Goal: Task Accomplishment & Management: Manage account settings

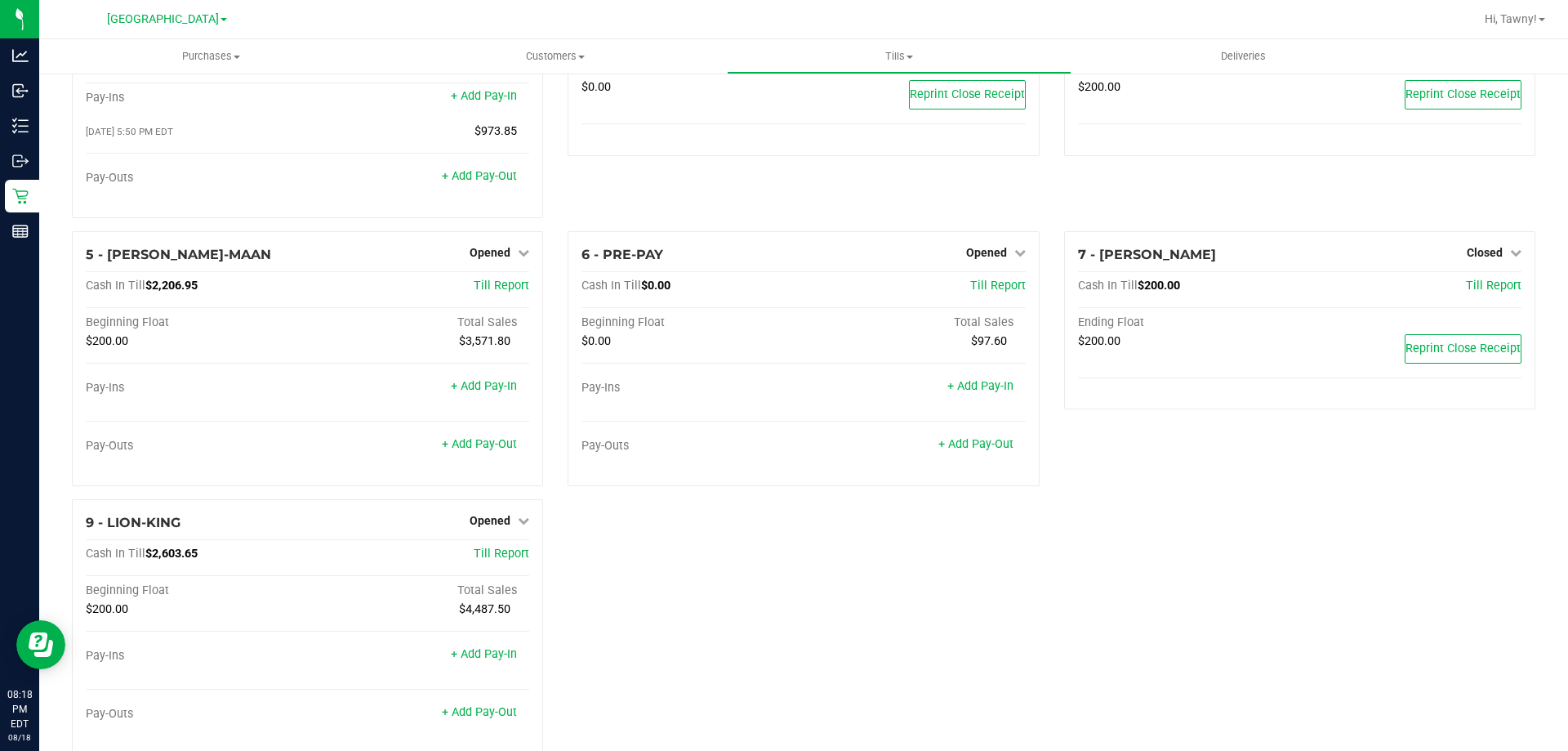
scroll to position [146, 0]
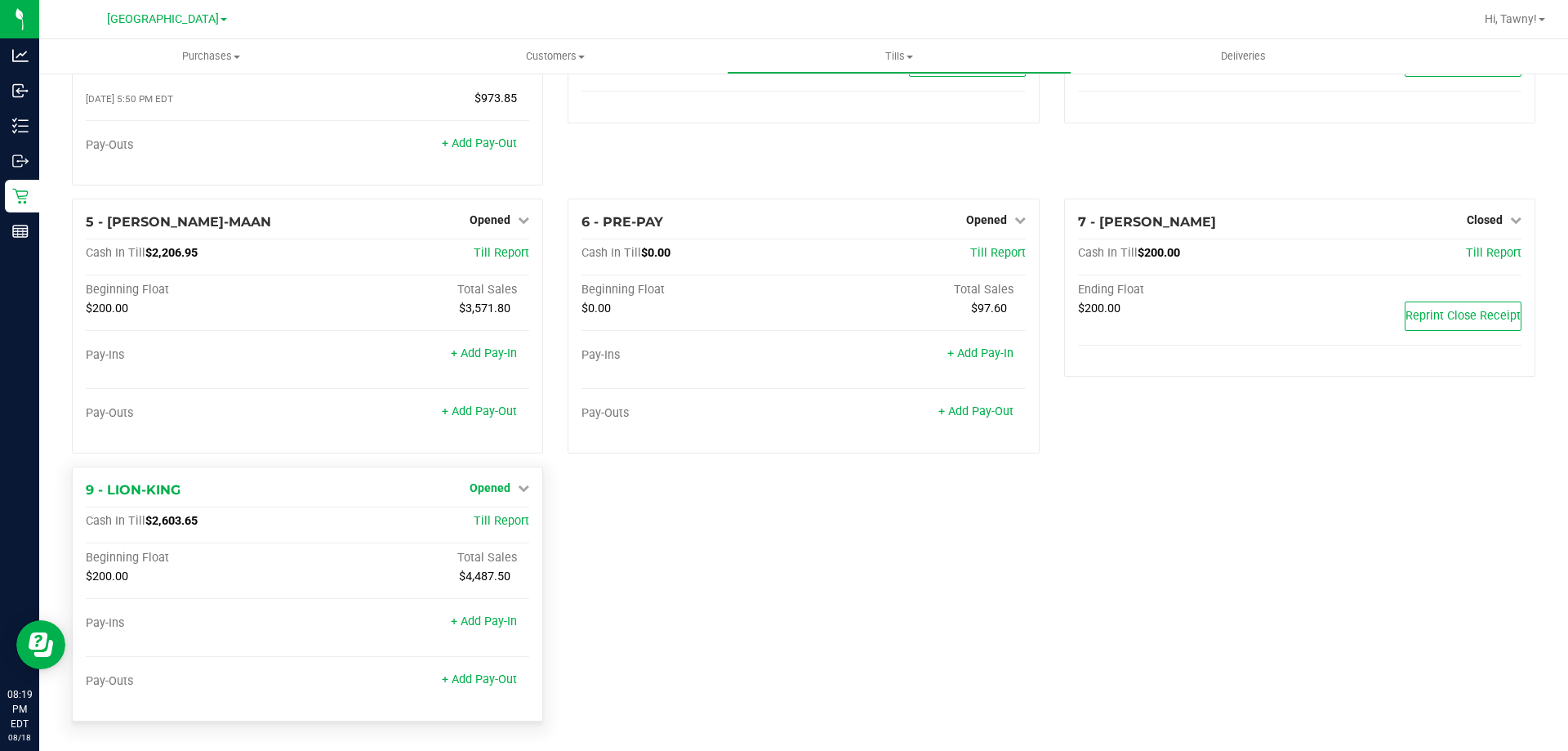
click at [503, 488] on span "Opened" at bounding box center [490, 487] width 41 height 13
click at [489, 521] on link "Close Till" at bounding box center [492, 521] width 44 height 13
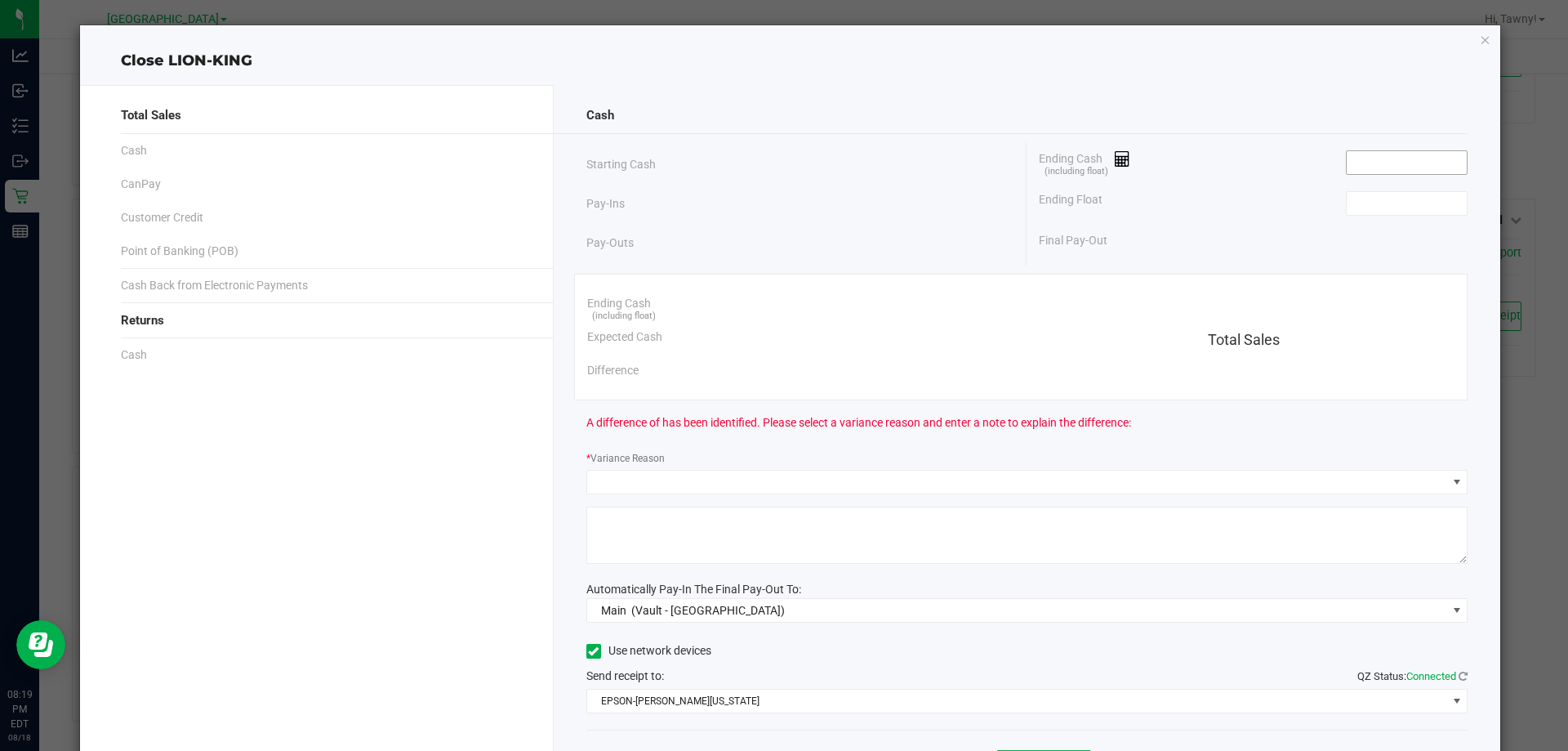
click at [1372, 161] on input at bounding box center [1407, 162] width 120 height 23
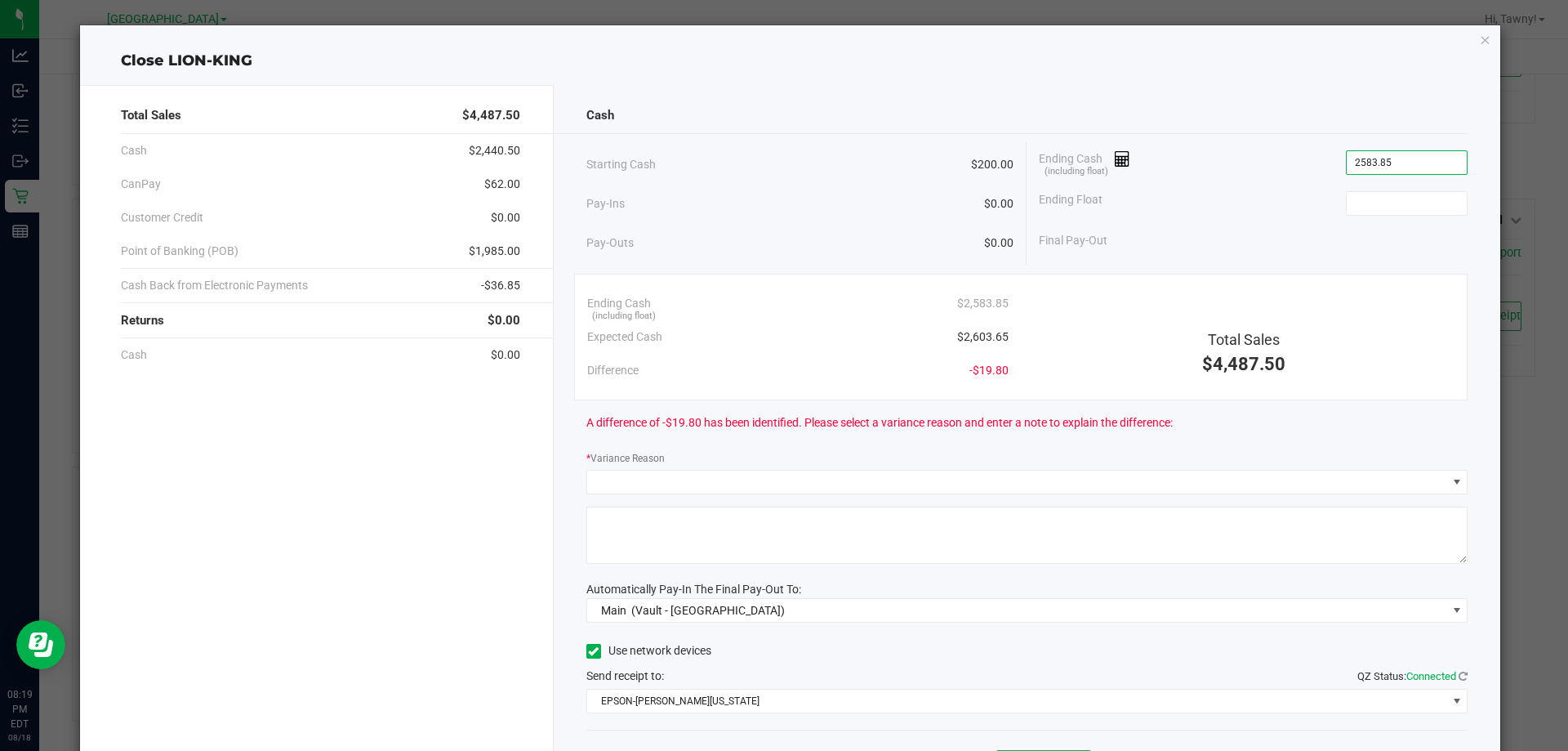
type input "$2,583.85"
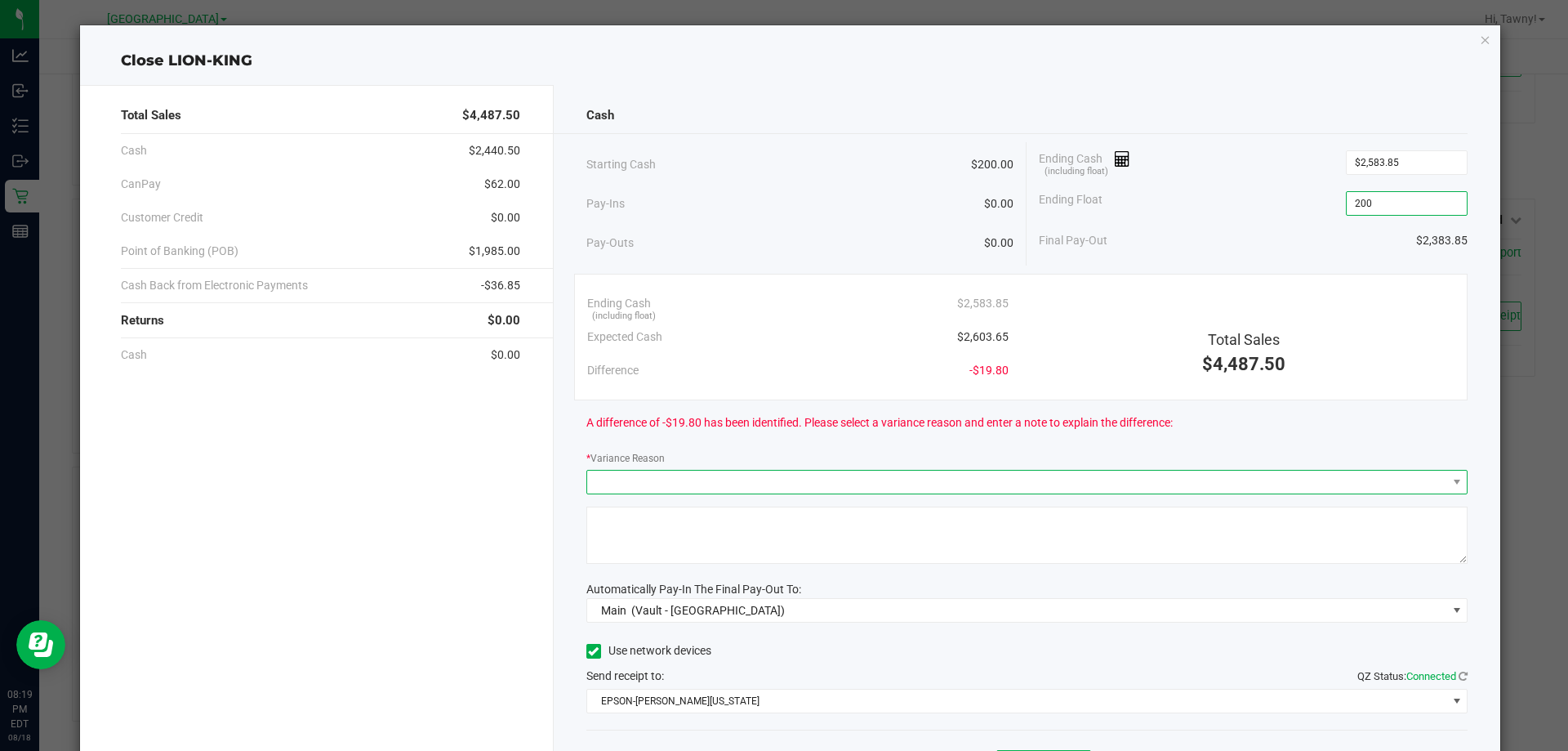
type input "$200.00"
click at [664, 480] on span at bounding box center [1017, 481] width 860 height 23
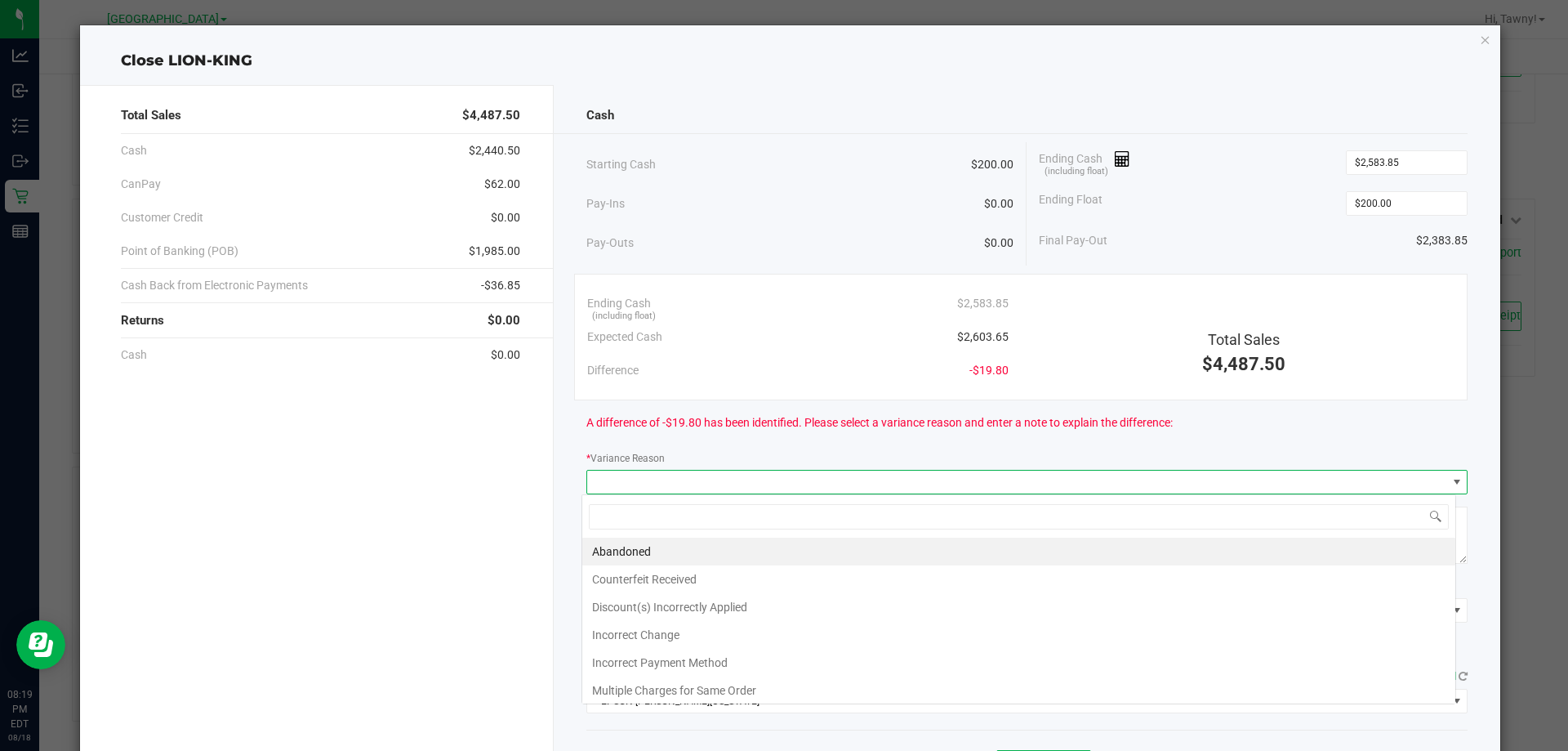
scroll to position [25, 874]
click at [672, 623] on li "Incorrect Change" at bounding box center [1019, 634] width 873 height 28
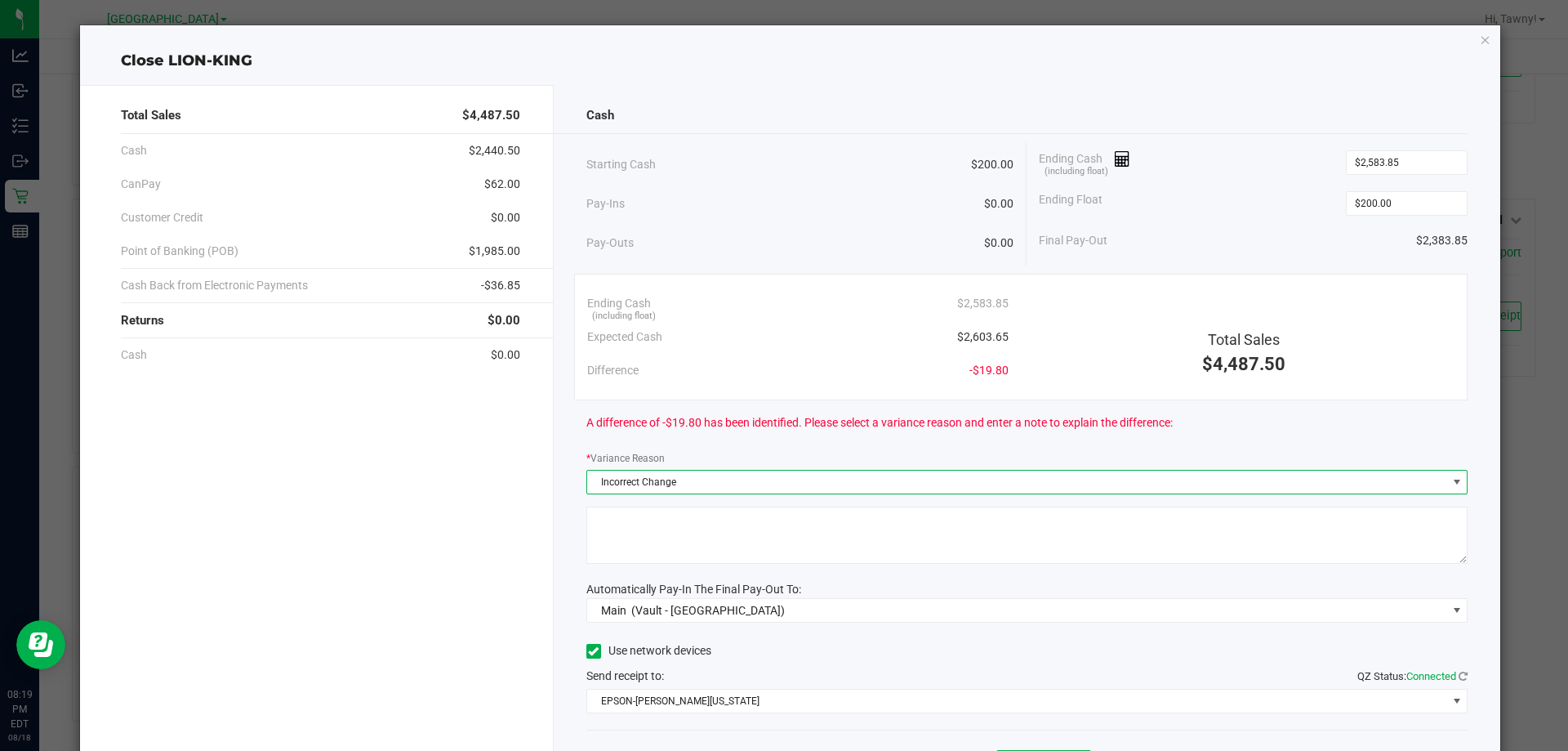
click at [715, 554] on textarea at bounding box center [1027, 535] width 882 height 58
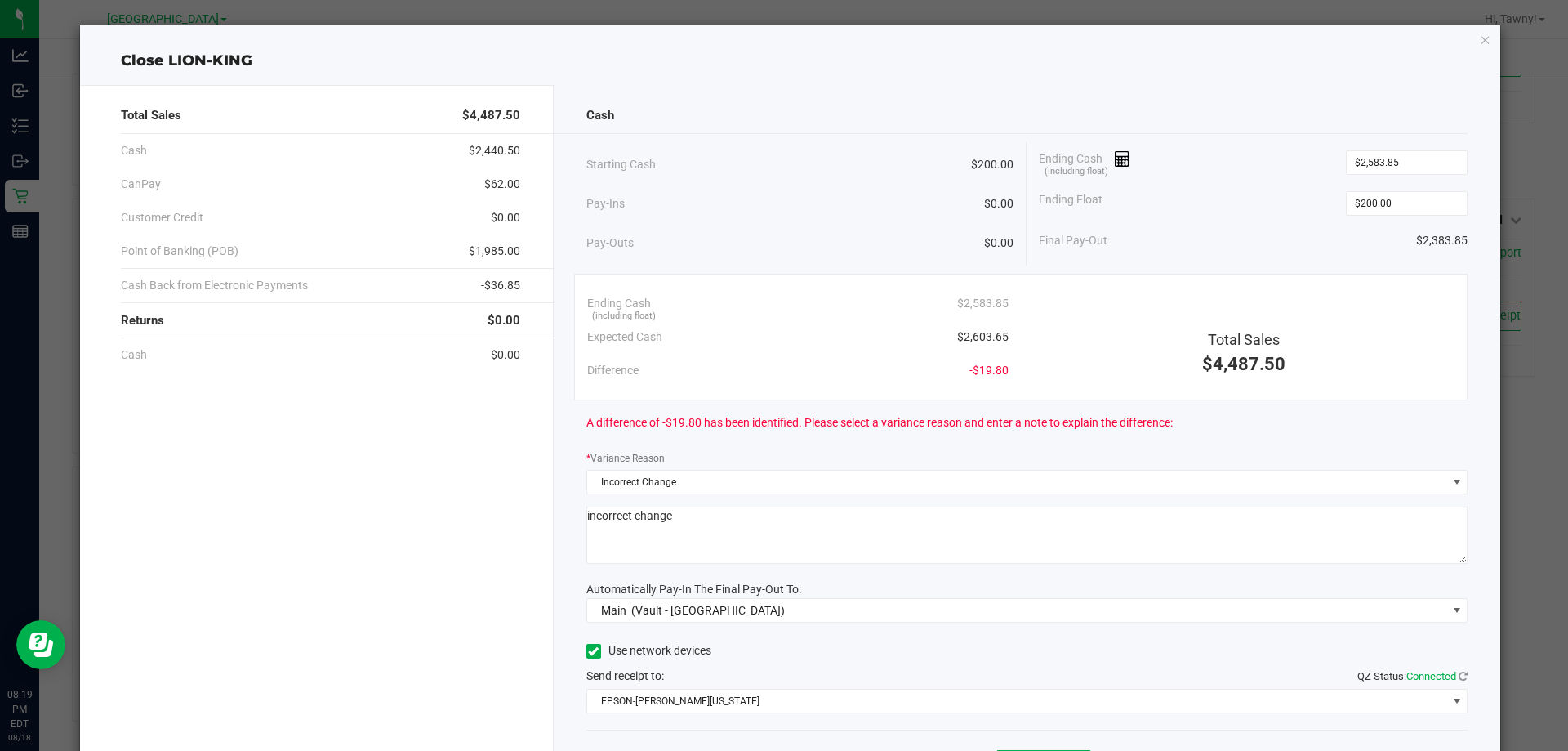
type textarea "incorrect change"
click at [910, 644] on div "Use network devices" at bounding box center [1027, 651] width 882 height 25
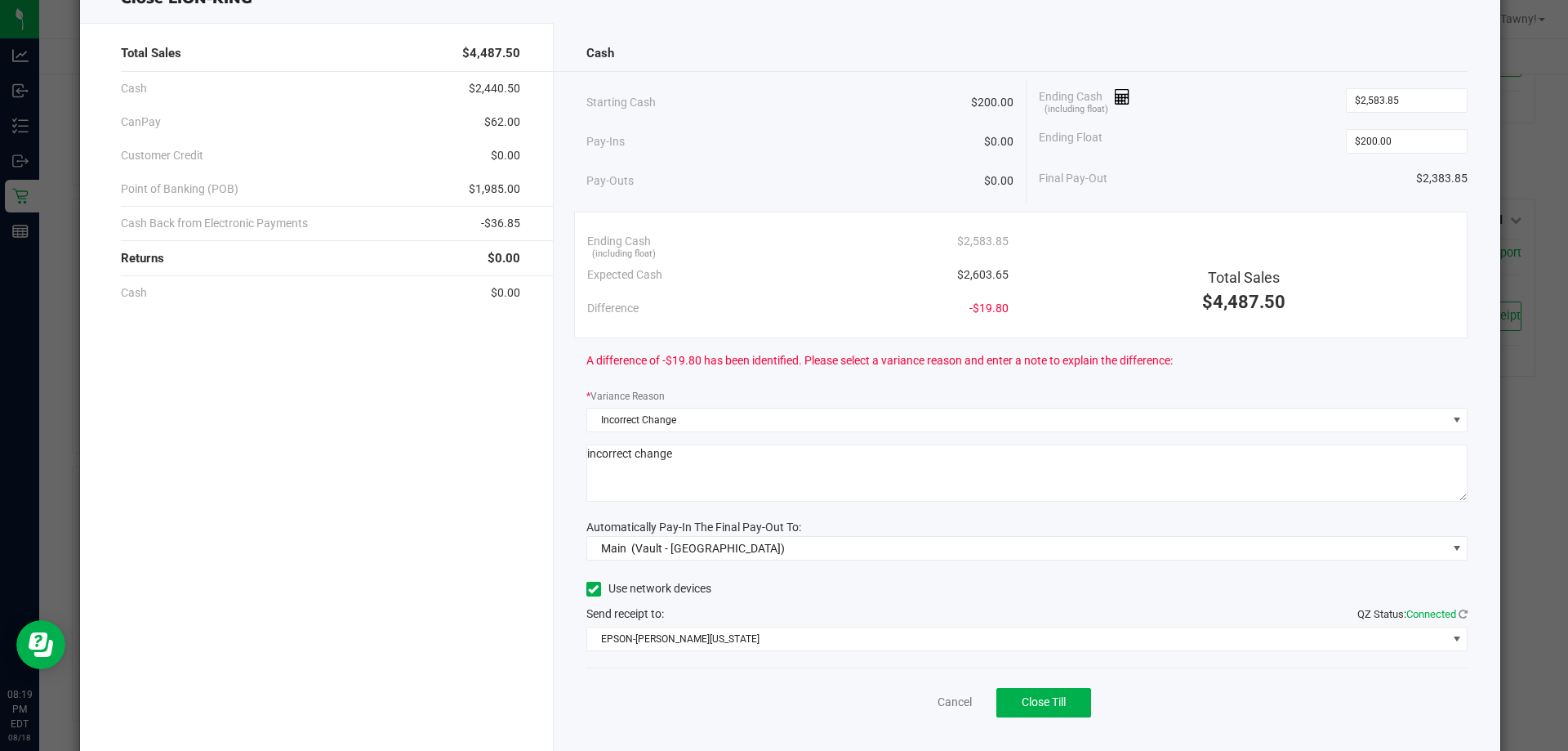
scroll to position [96, 0]
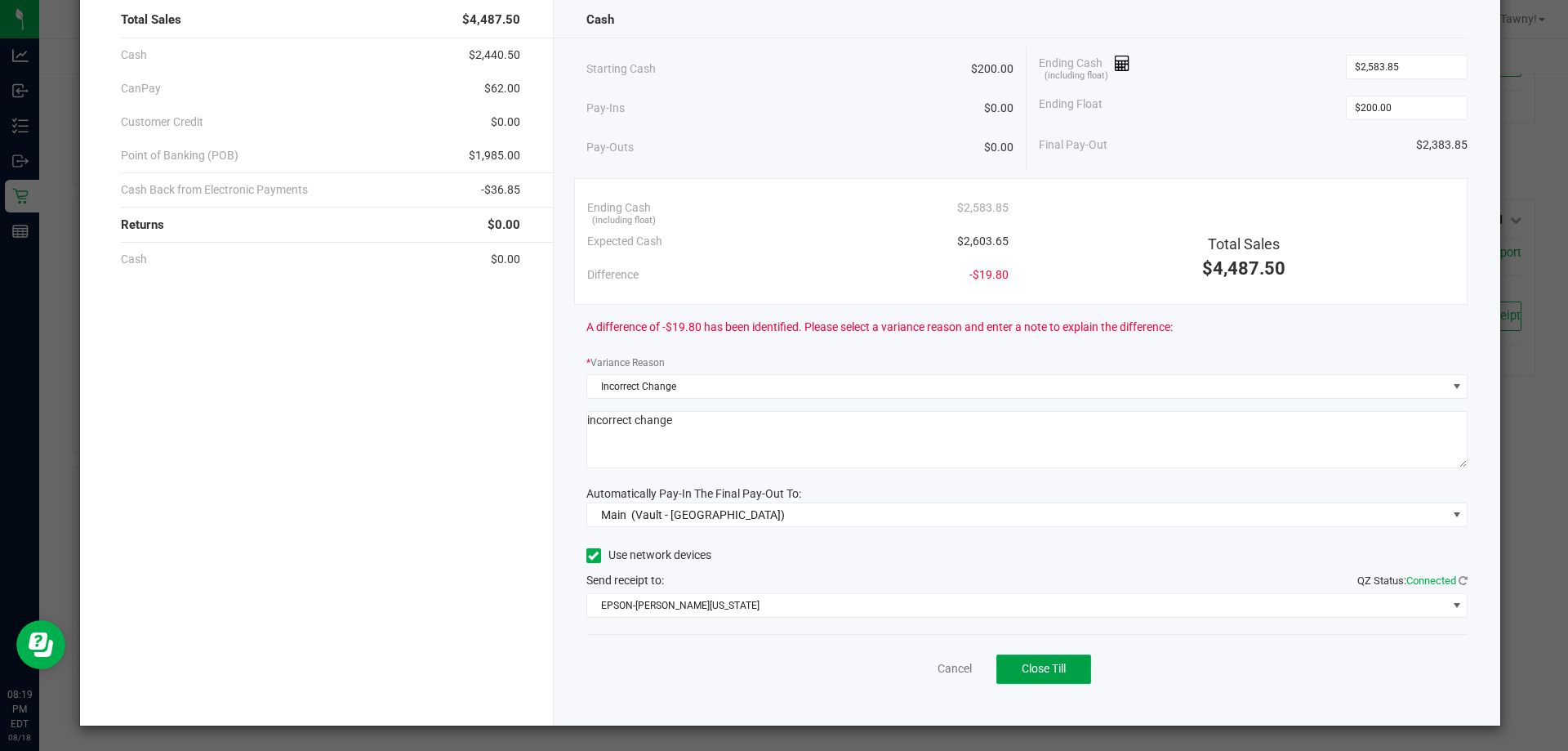
click at [1022, 662] on span "Close Till" at bounding box center [1044, 668] width 44 height 13
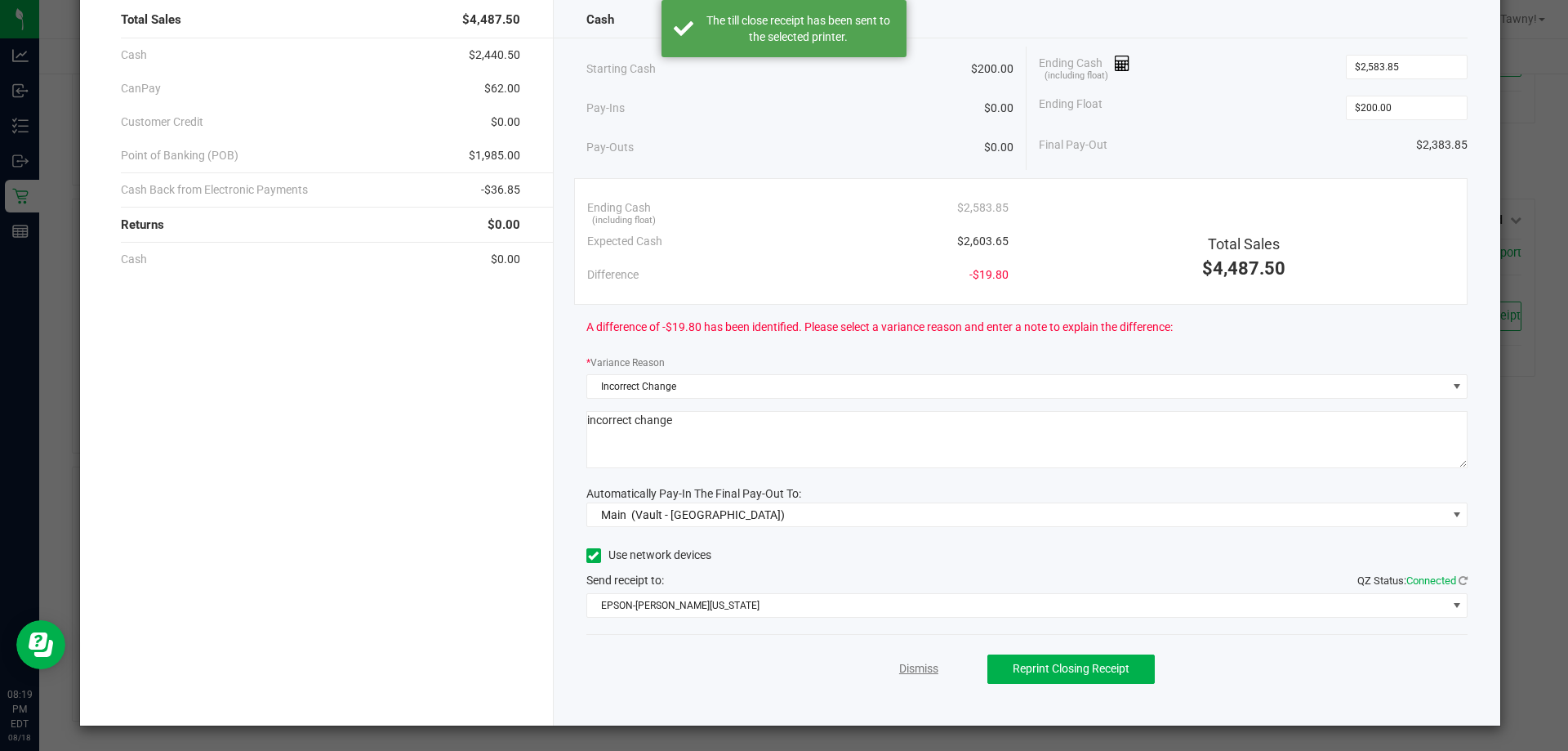
click at [906, 666] on link "Dismiss" at bounding box center [919, 669] width 39 height 17
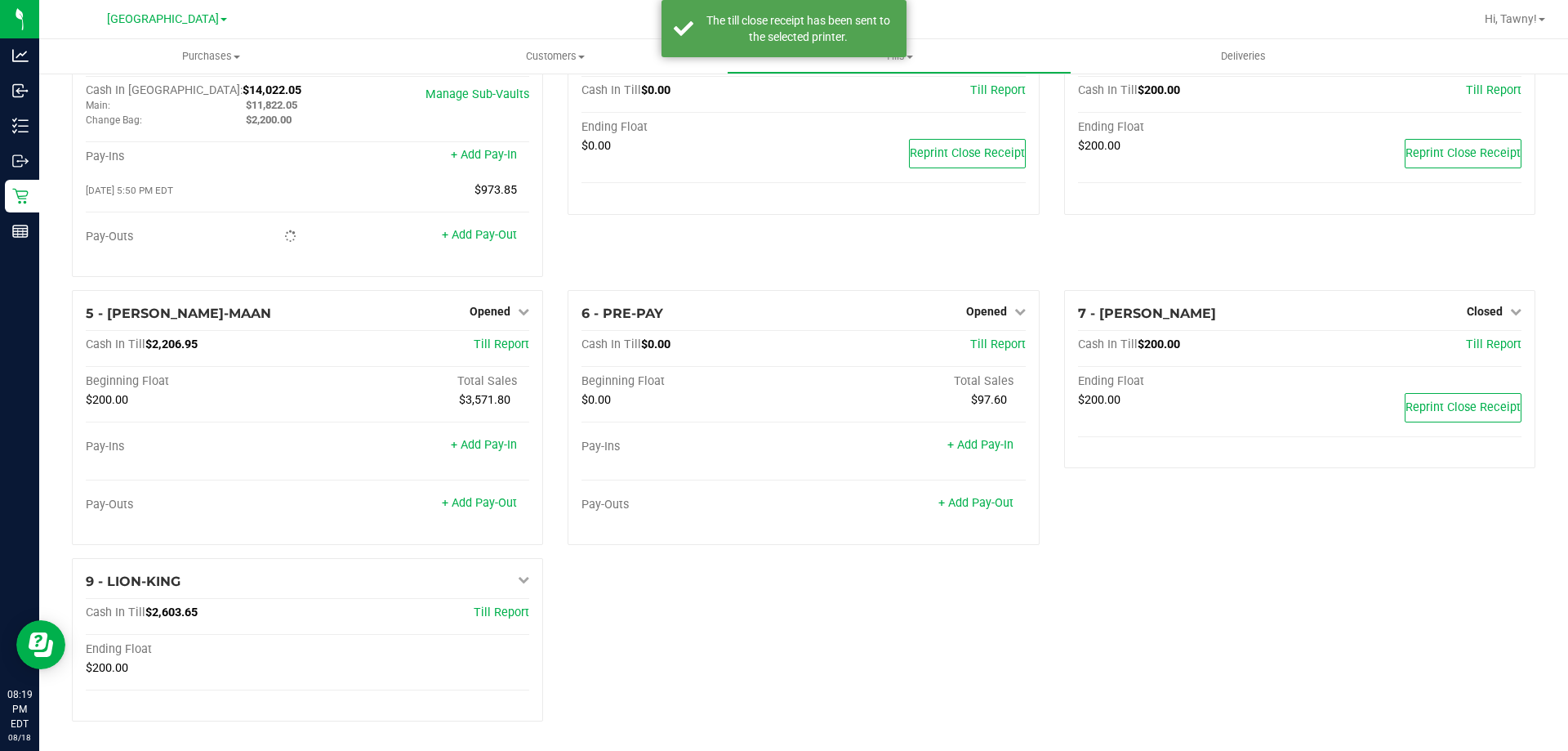
scroll to position [69, 0]
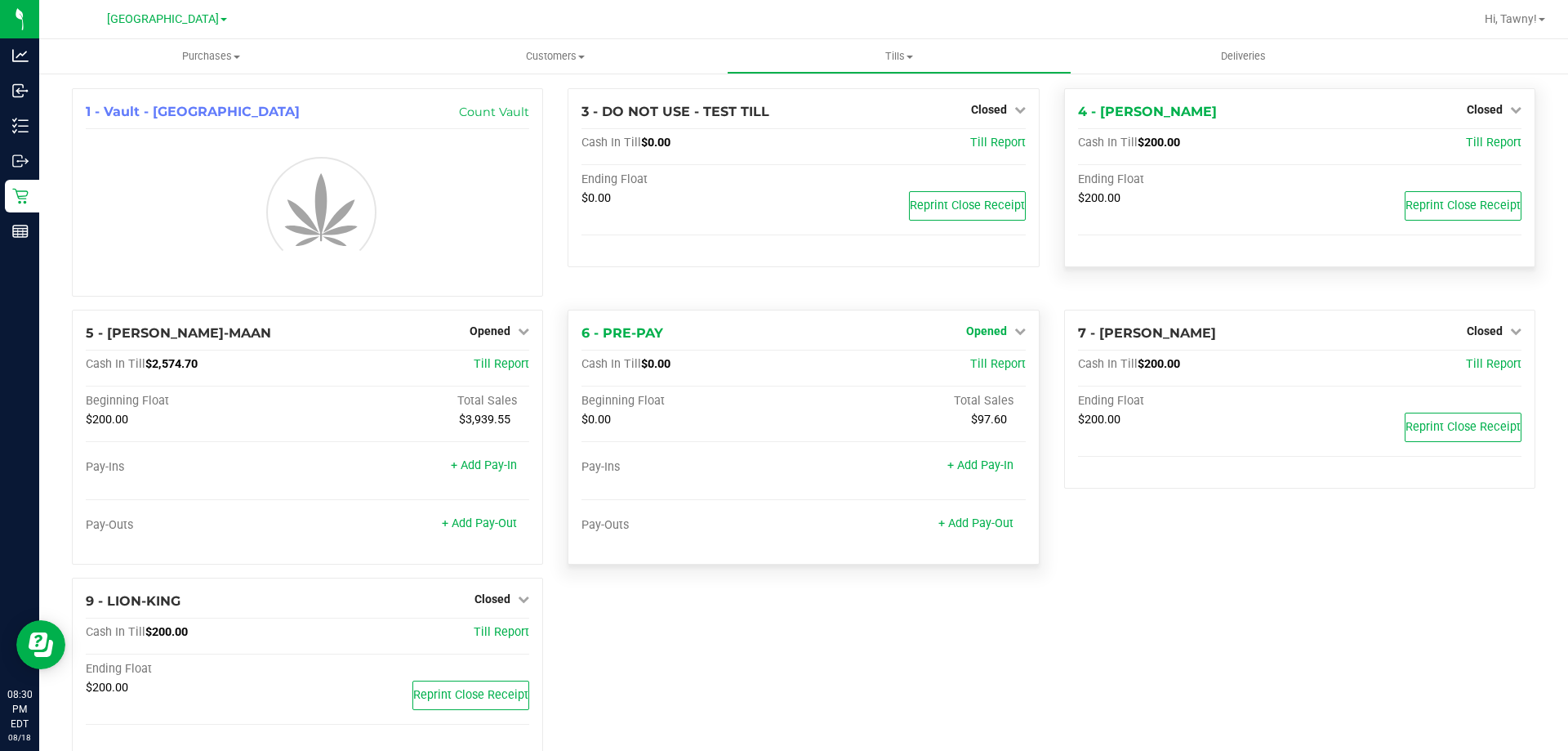
click at [975, 328] on span "Opened" at bounding box center [986, 331] width 41 height 13
click at [986, 343] on div "6 - PRE-PAY Opened Close Till" at bounding box center [803, 333] width 444 height 19
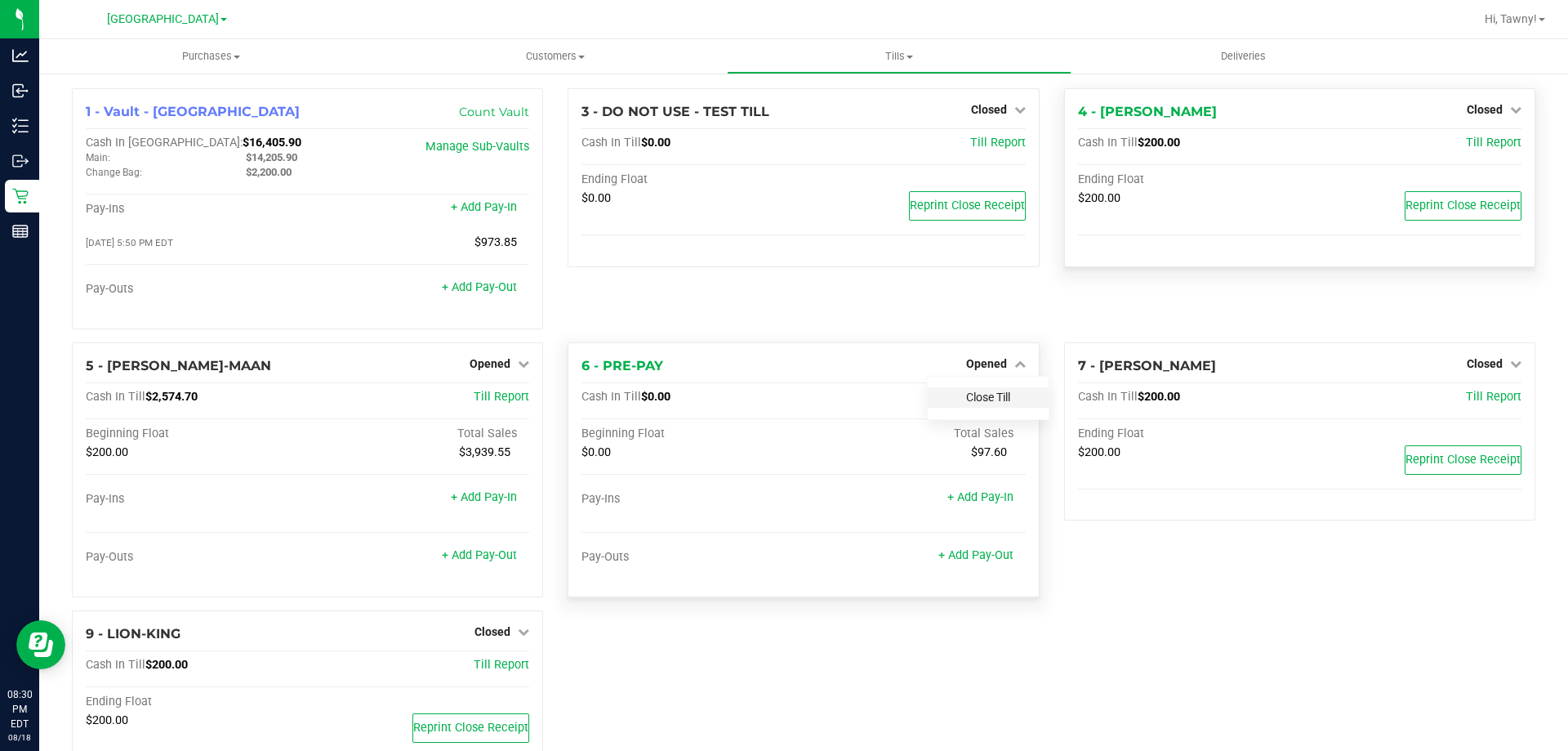
click at [968, 397] on link "Close Till" at bounding box center [988, 397] width 44 height 13
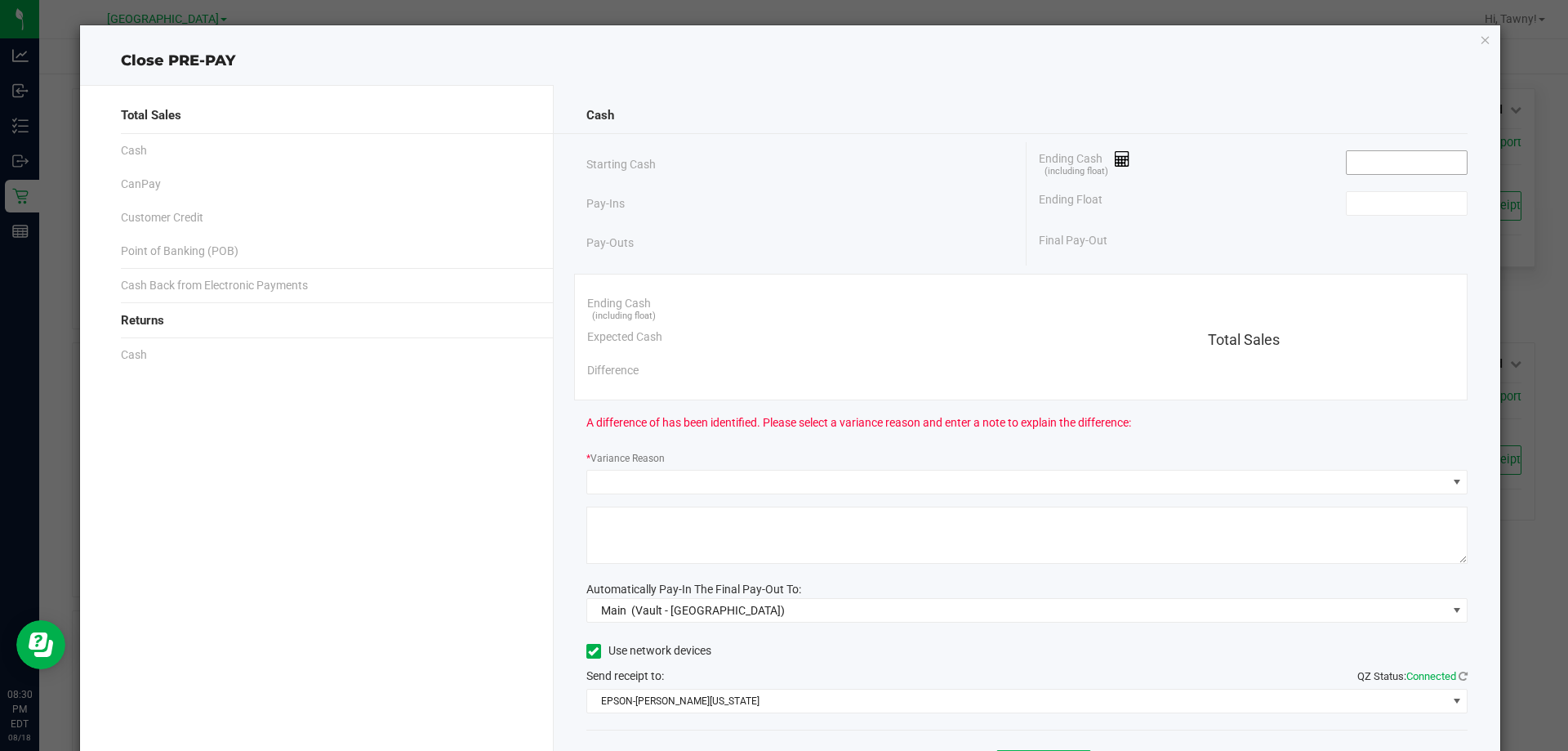
click at [1383, 173] on input at bounding box center [1407, 162] width 120 height 23
type input "$0.00"
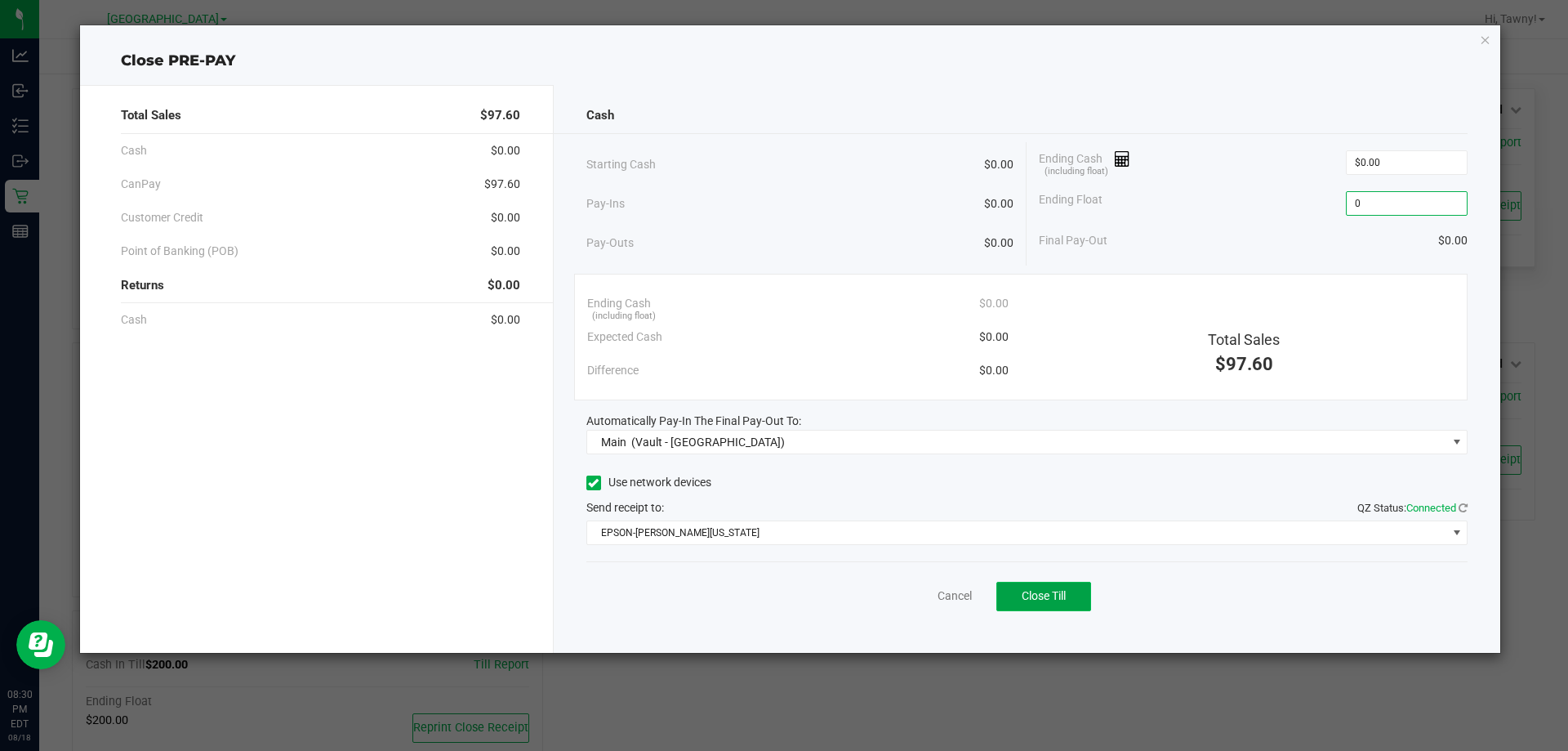
type input "$0.00"
click at [1030, 598] on span "Close Till" at bounding box center [1044, 595] width 44 height 13
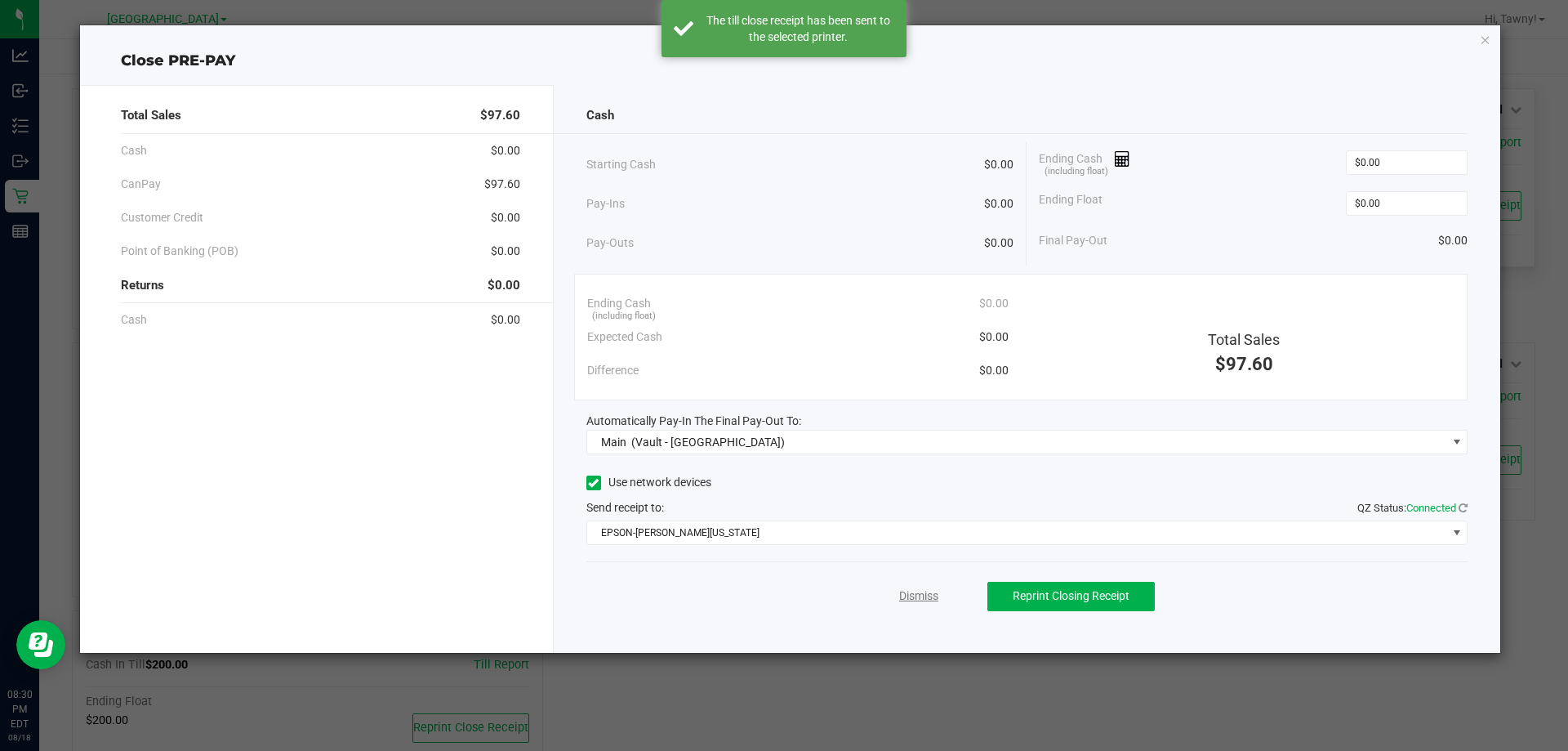
click at [930, 595] on link "Dismiss" at bounding box center [919, 596] width 39 height 17
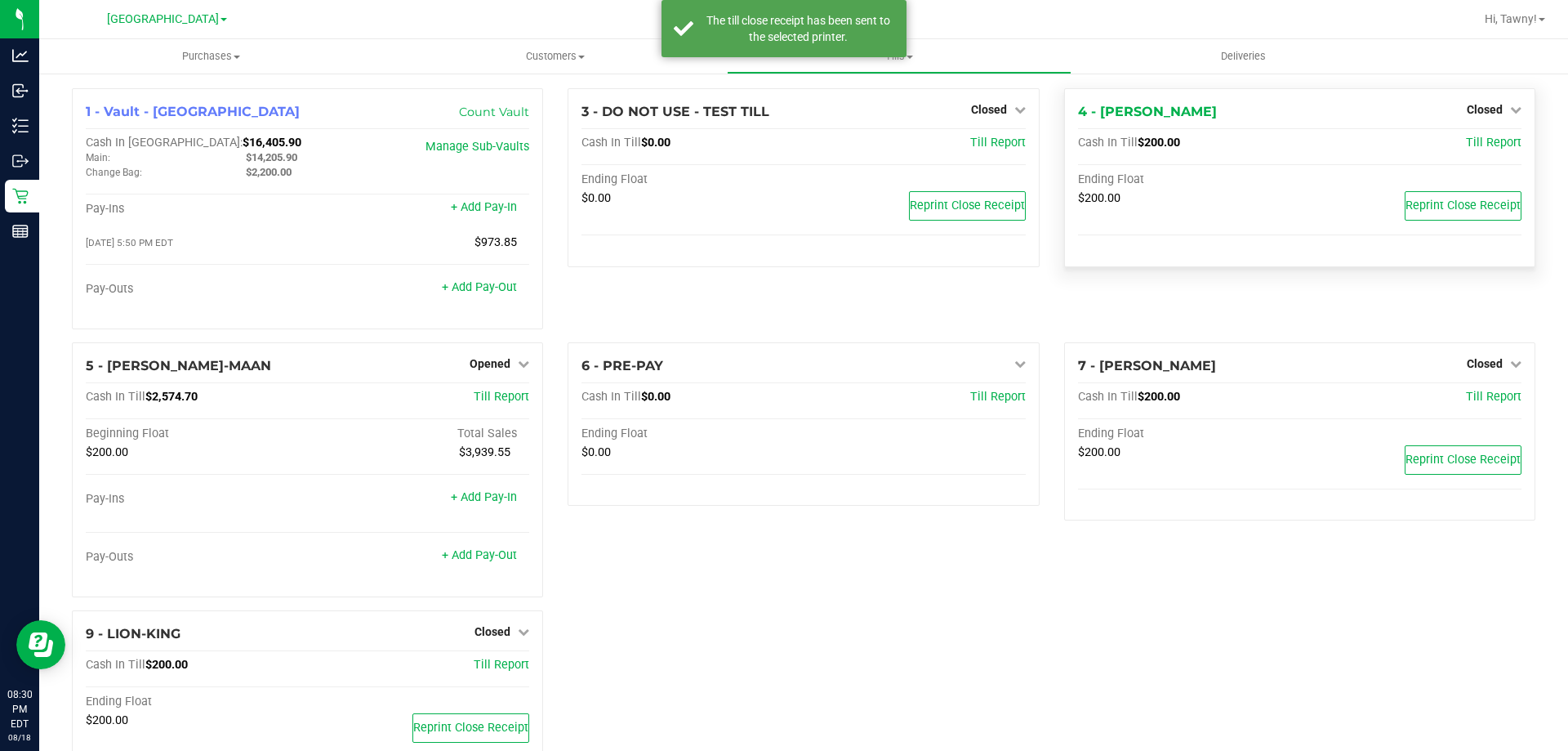
click at [1134, 593] on div "7 - [PERSON_NAME]-WONDER Closed Open Till Cash In Till $200.00 Till Report Endi…" at bounding box center [1299, 476] width 495 height 268
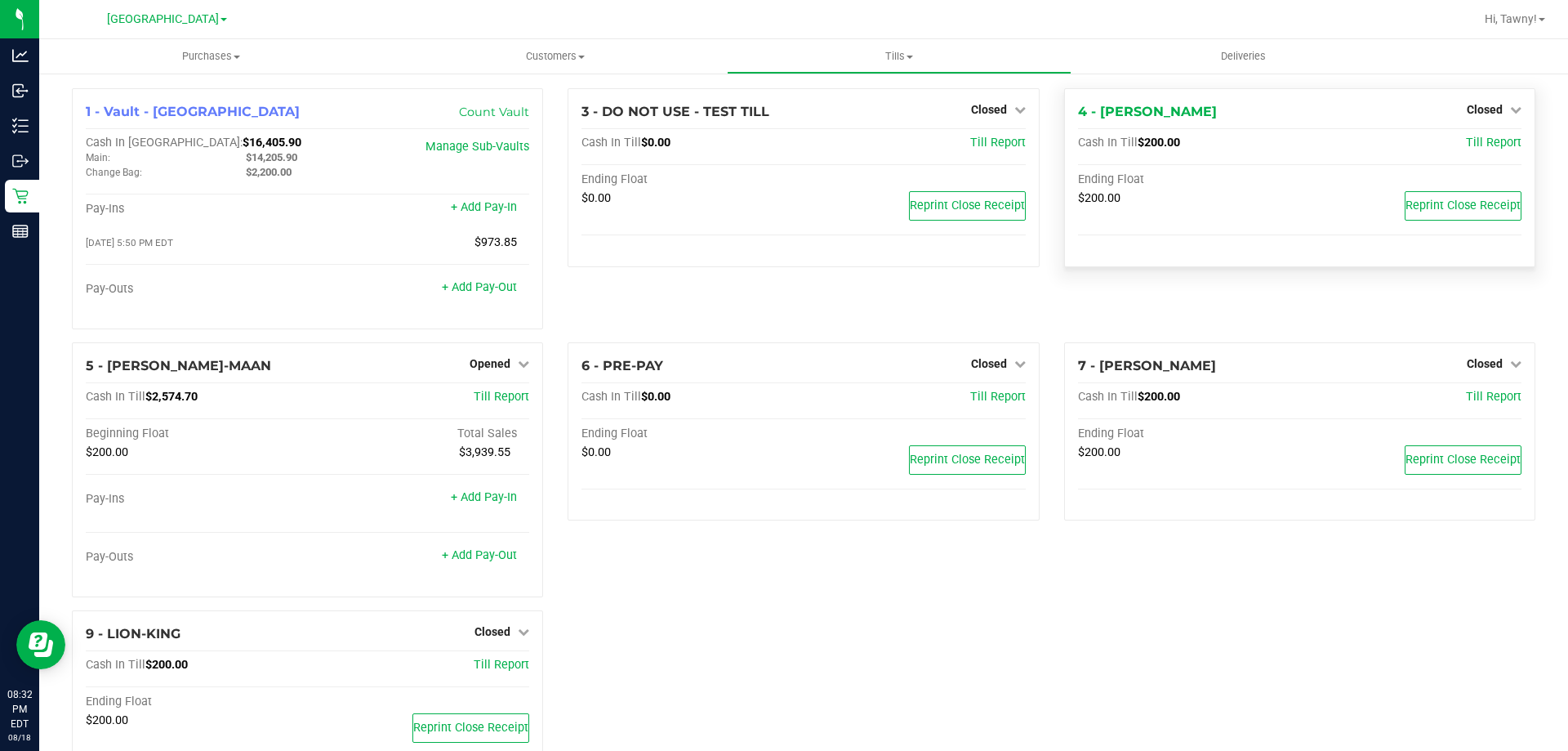
click at [495, 363] on span "Opened" at bounding box center [490, 363] width 41 height 13
click at [511, 400] on link "Close Till" at bounding box center [492, 397] width 44 height 13
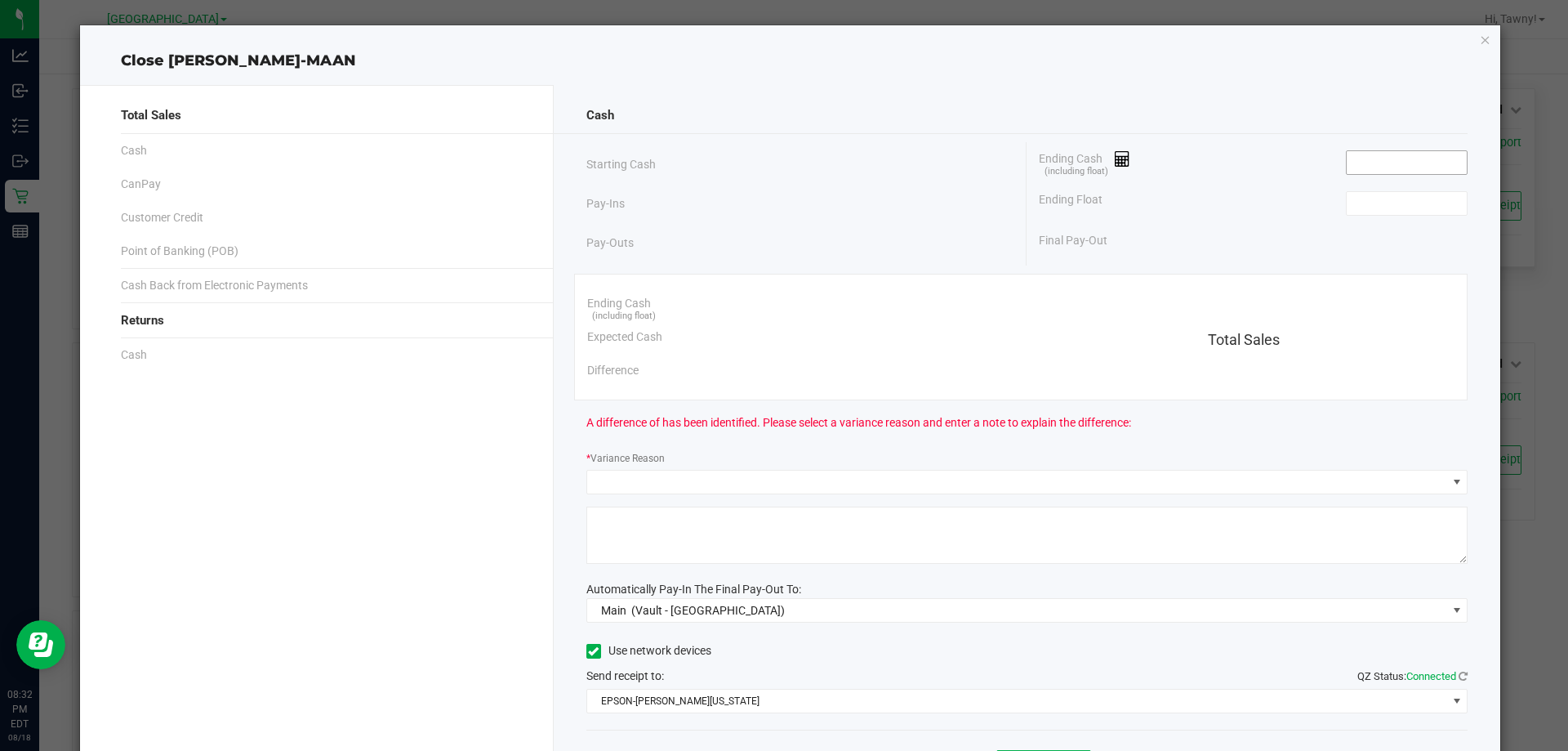
click at [1347, 164] on input at bounding box center [1407, 162] width 120 height 23
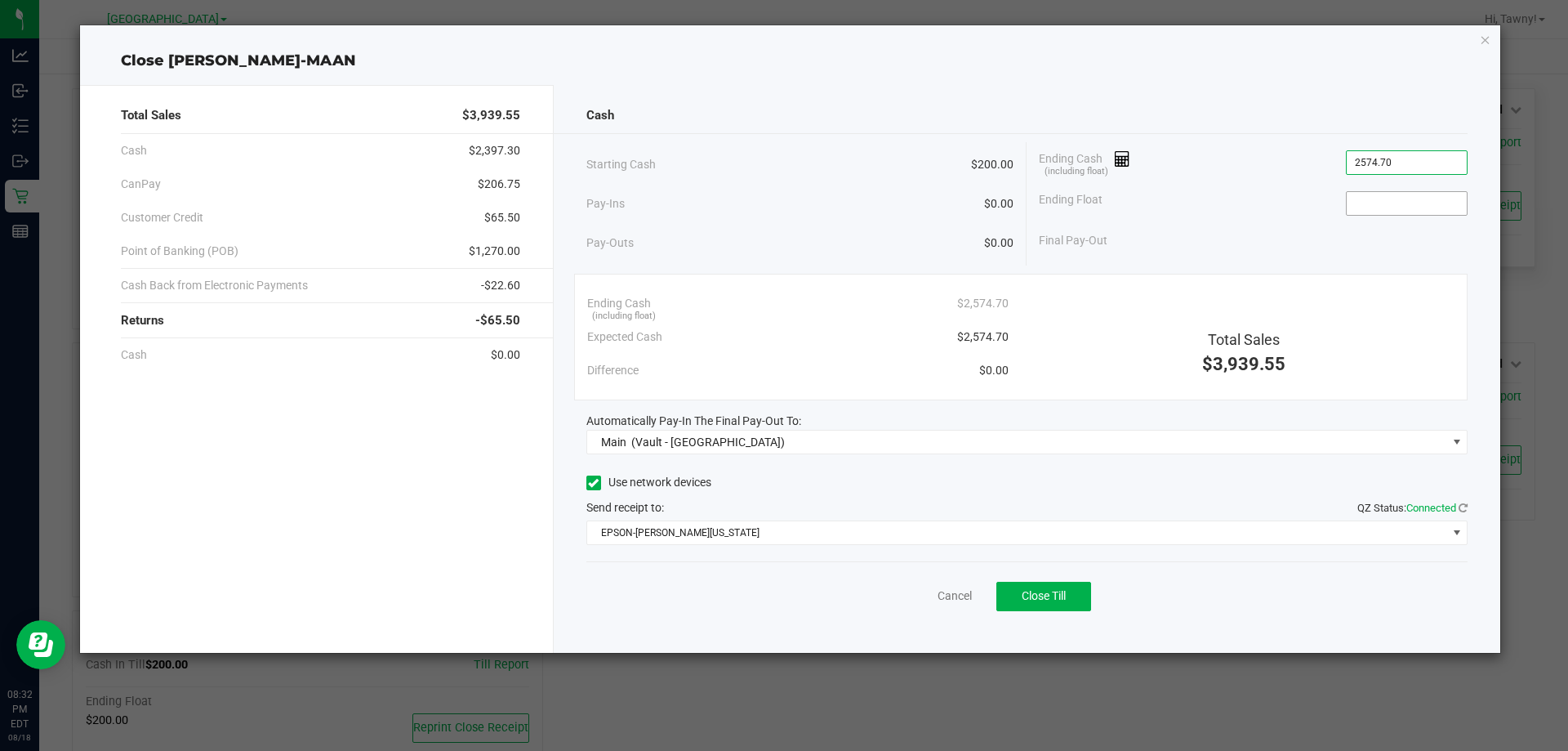
click at [1370, 198] on input at bounding box center [1407, 203] width 120 height 23
type input "$2,574.70"
click at [856, 614] on div "Cancel Close Till" at bounding box center [1027, 593] width 882 height 63
type input "$200.00"
click at [1066, 607] on button "Close Till" at bounding box center [1044, 596] width 95 height 30
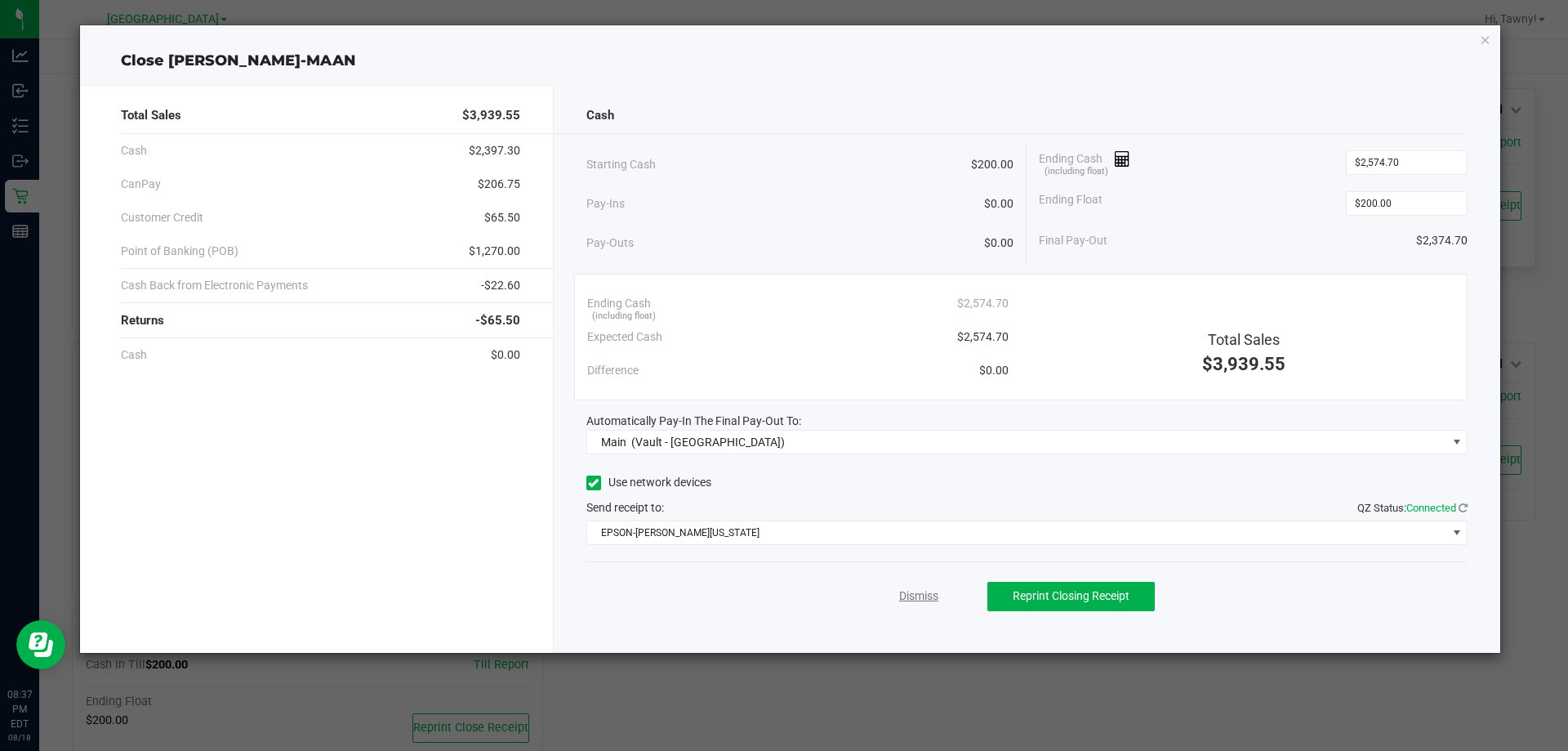
click at [907, 599] on link "Dismiss" at bounding box center [919, 596] width 39 height 17
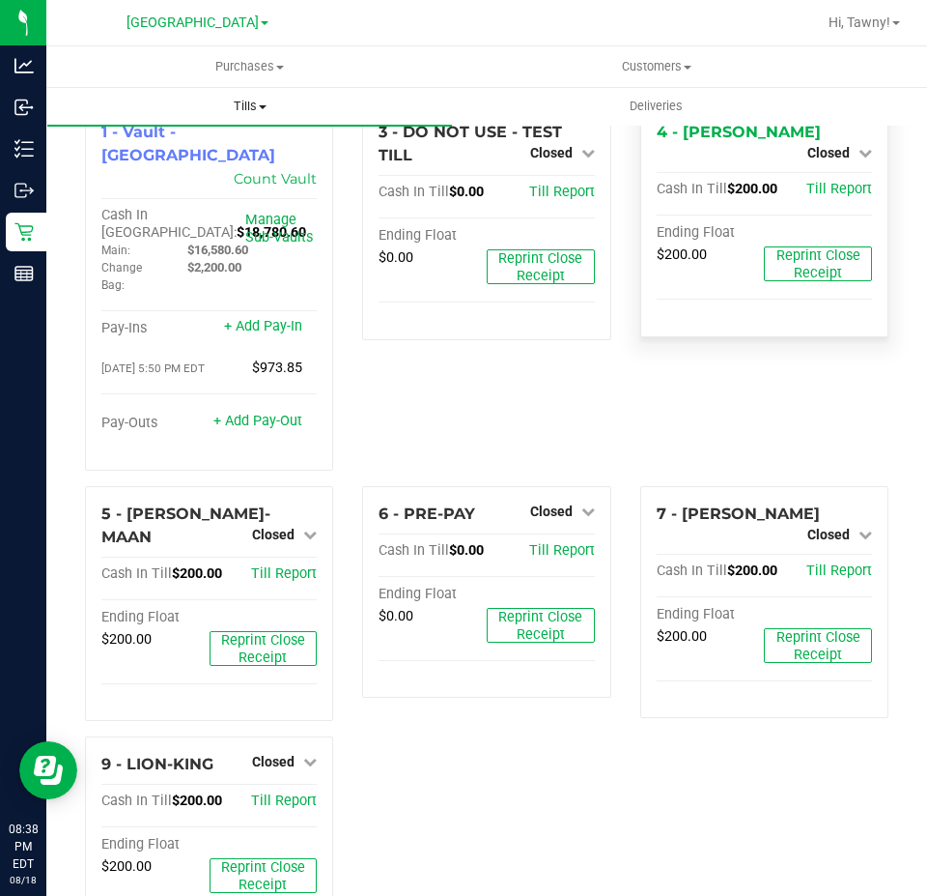
click at [249, 108] on span "Tills" at bounding box center [249, 106] width 405 height 17
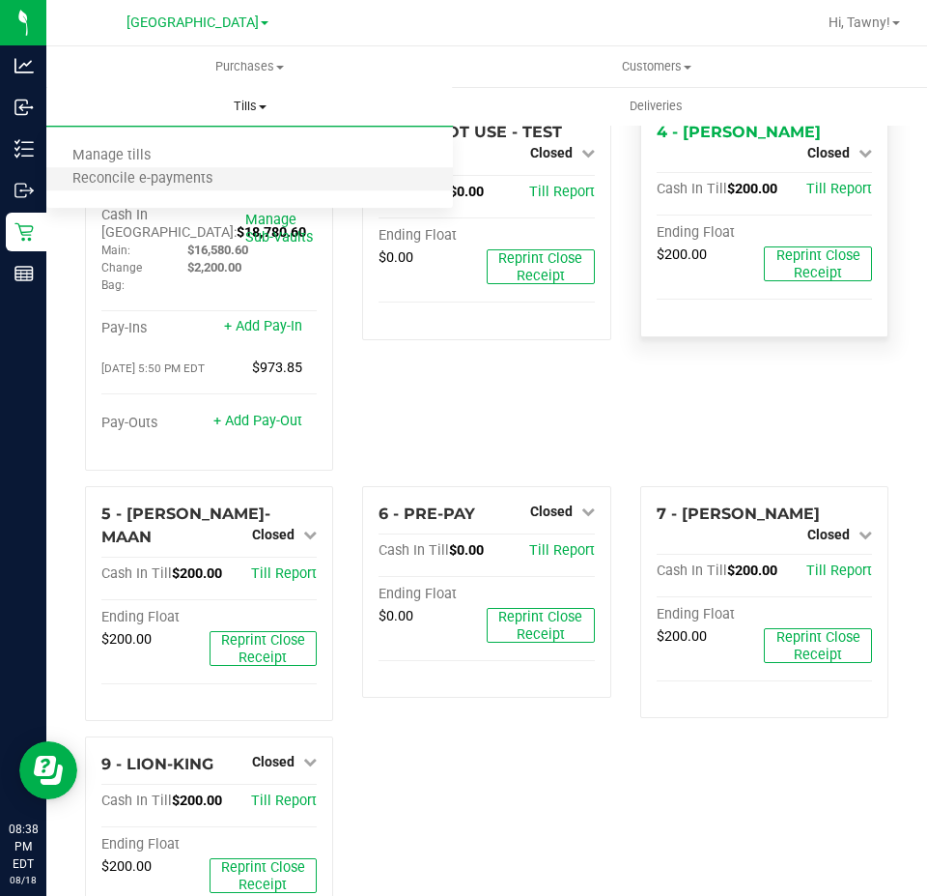
click at [242, 186] on li "Reconcile e-payments" at bounding box center [249, 179] width 407 height 23
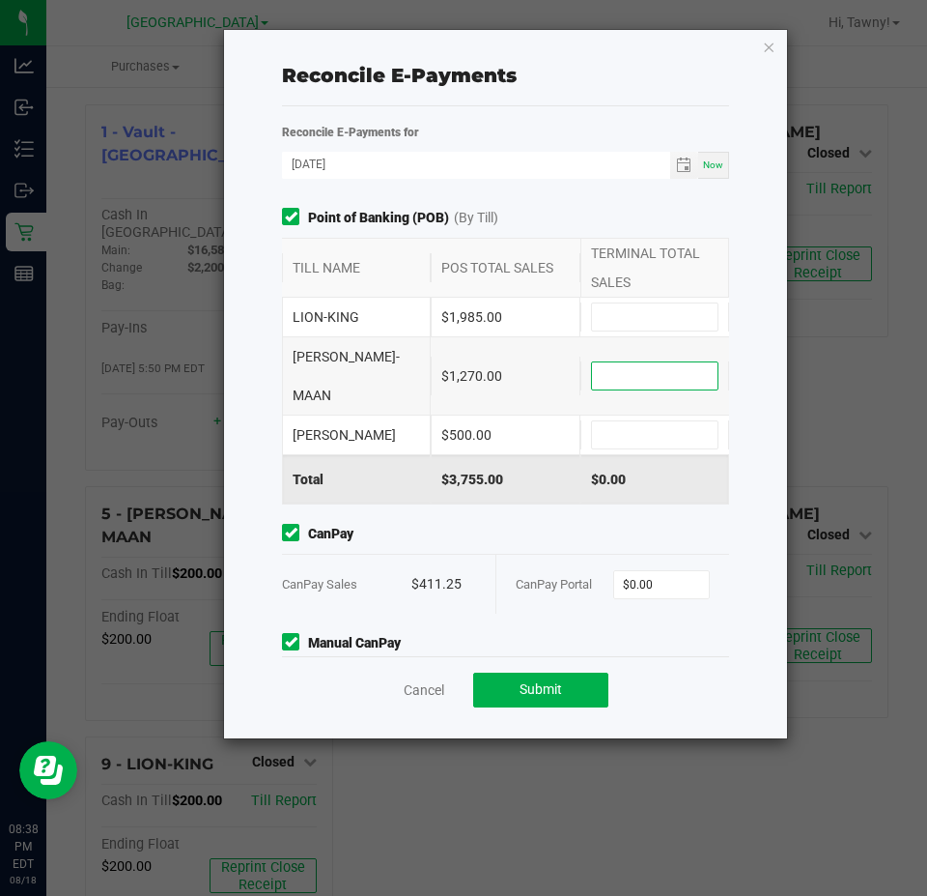
click at [603, 362] on input at bounding box center [655, 375] width 126 height 27
type input "$1,270.00"
click at [602, 299] on div "LION-KING $1,985.00" at bounding box center [505, 317] width 447 height 39
click at [604, 318] on input at bounding box center [655, 316] width 126 height 27
type input "$1,985.00"
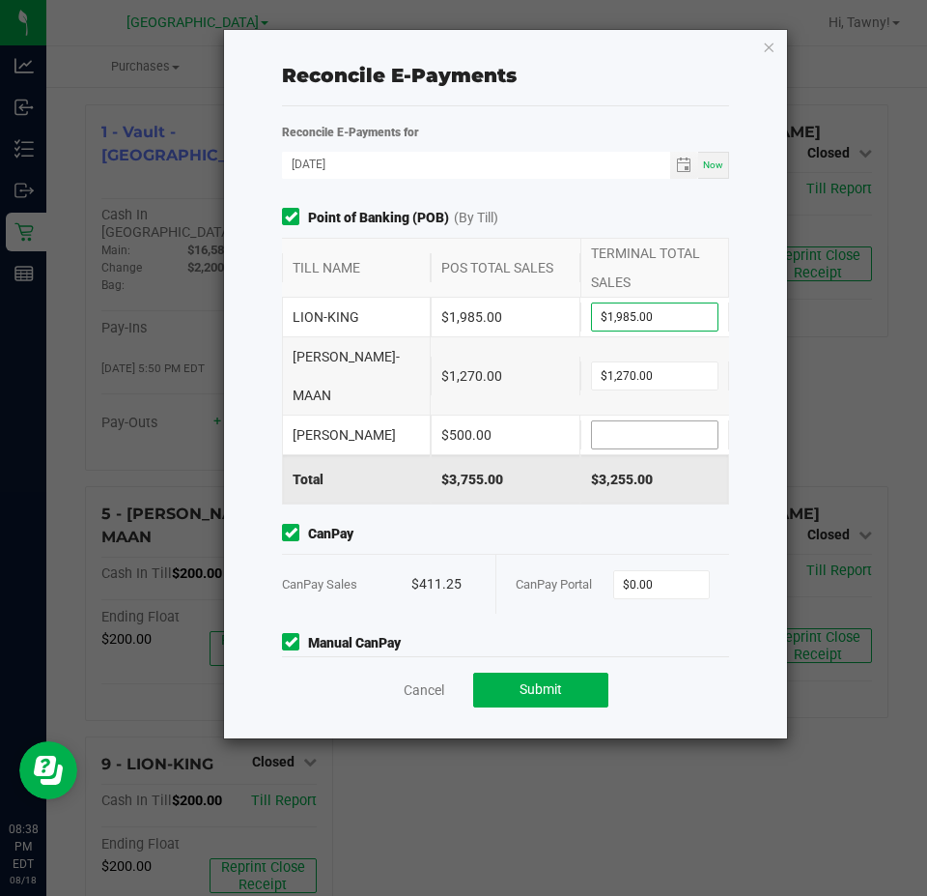
click at [660, 421] on input at bounding box center [655, 434] width 126 height 27
type input "$500.00"
click at [664, 571] on input "0" at bounding box center [662, 584] width 96 height 27
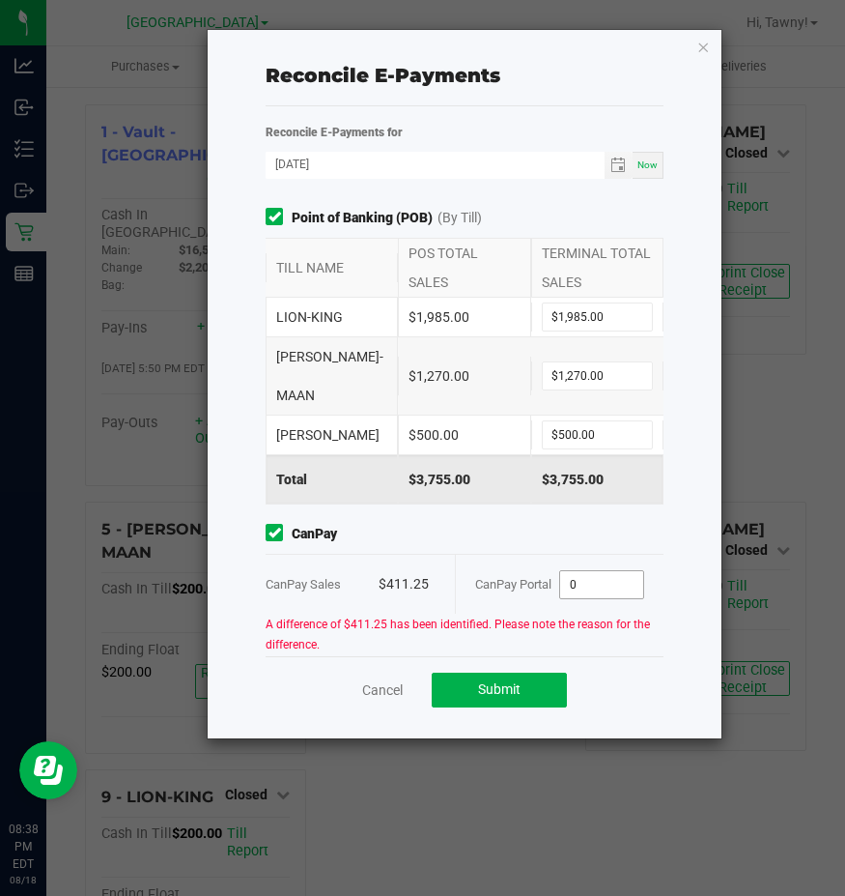
click at [594, 571] on input "0" at bounding box center [601, 584] width 83 height 27
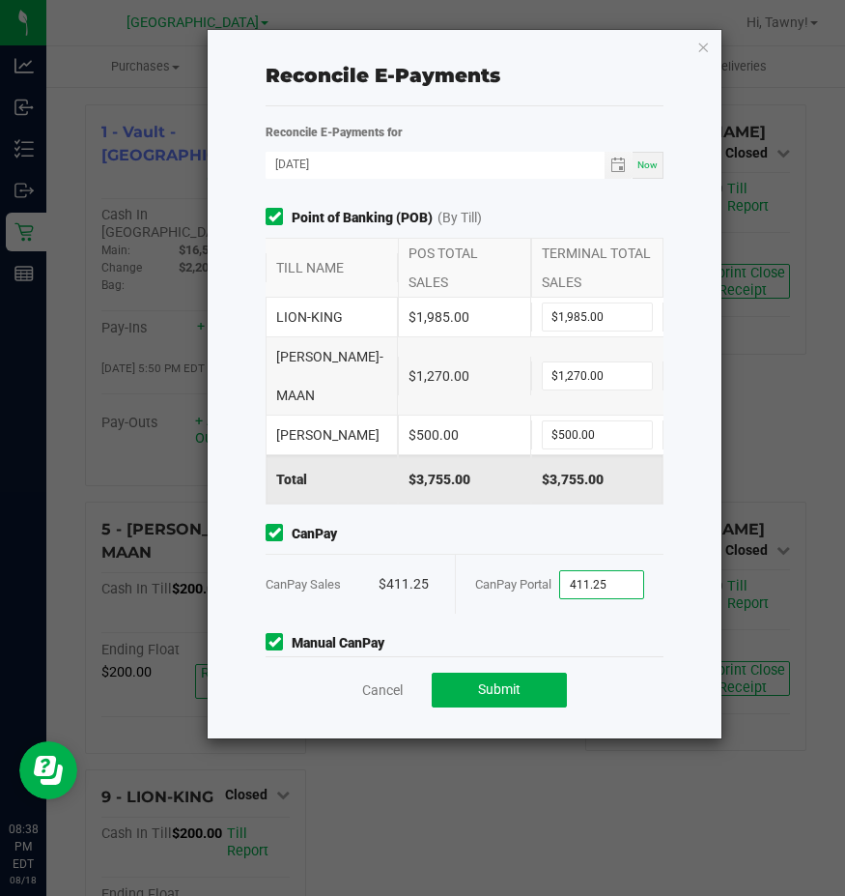
type input "$411.25"
click at [577, 633] on span "Manual CanPay" at bounding box center [465, 643] width 398 height 20
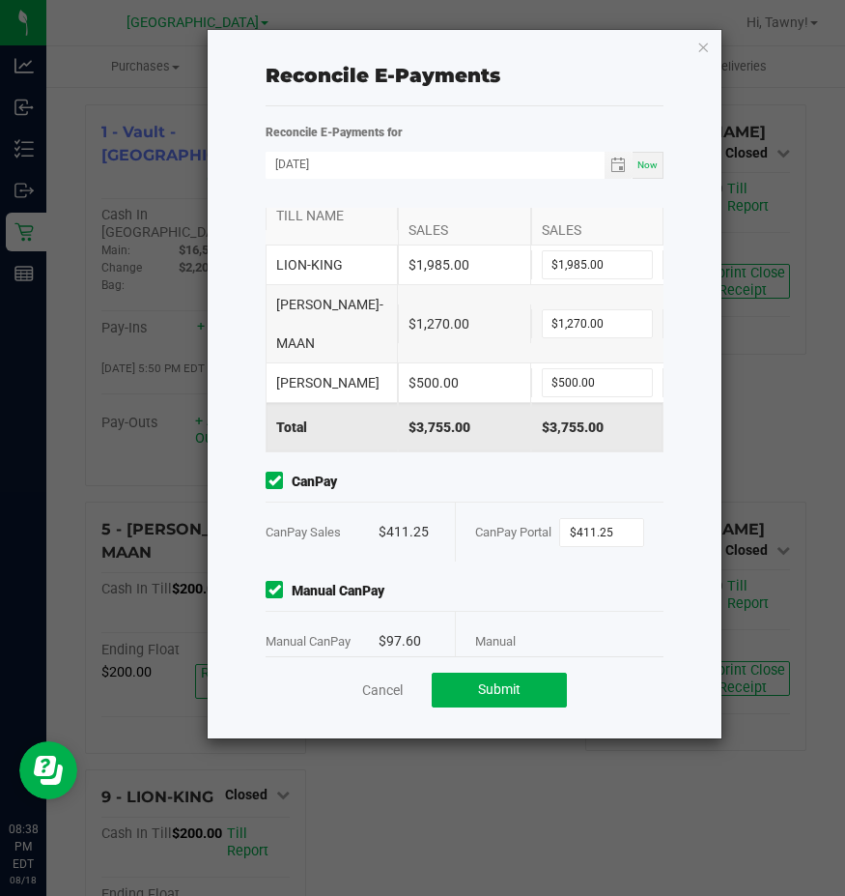
scroll to position [103, 0]
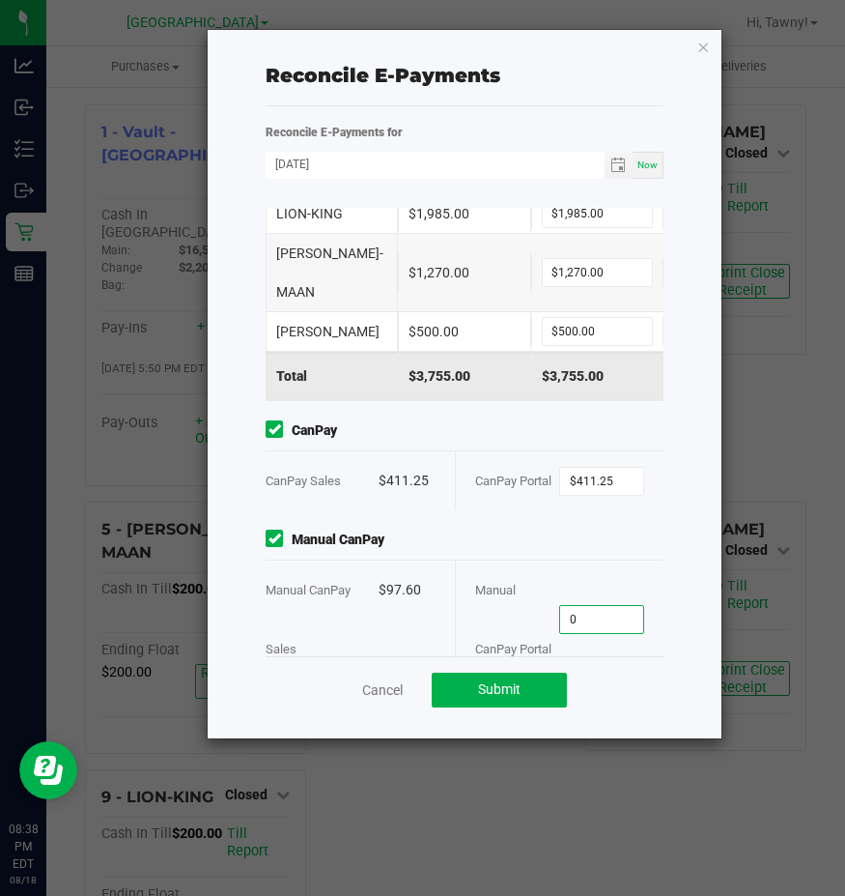
click at [589, 606] on input "0" at bounding box center [601, 619] width 83 height 27
type input "$97.60"
click at [535, 680] on button "Submit" at bounding box center [499, 689] width 135 height 35
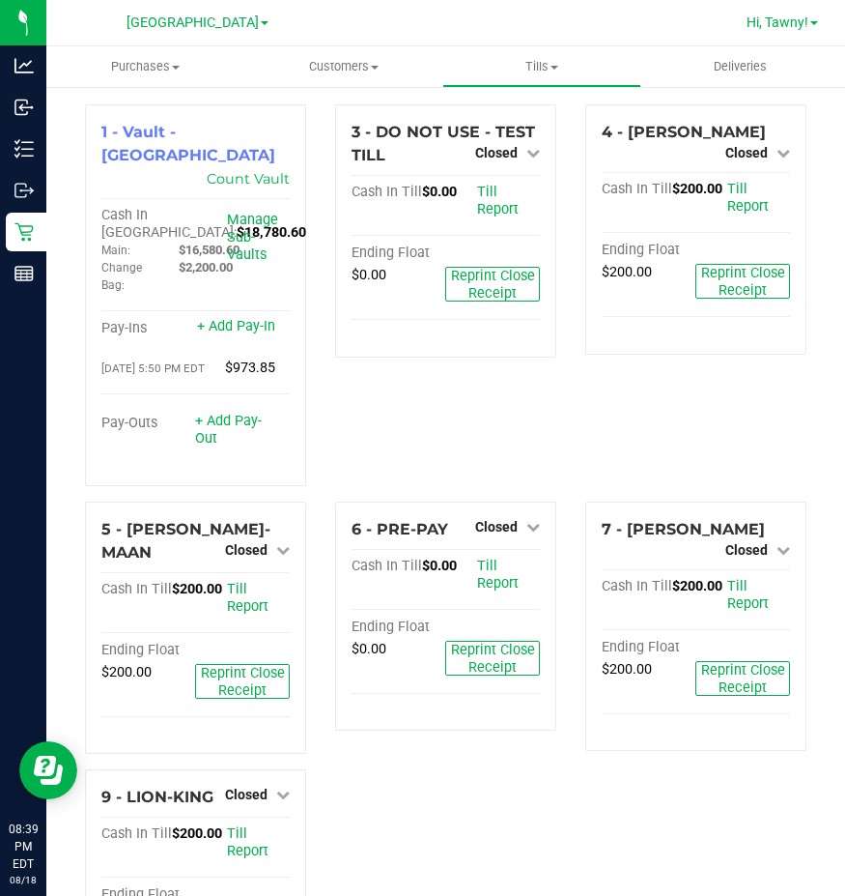
click at [797, 28] on span "Hi, Tawny!" at bounding box center [778, 21] width 62 height 15
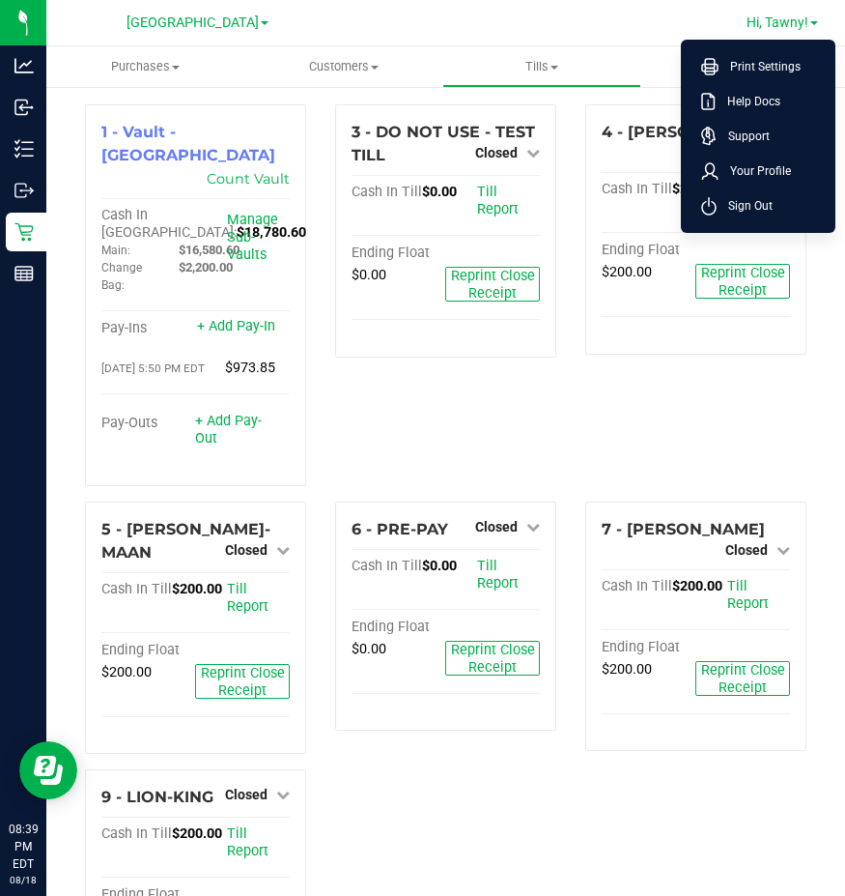
click at [751, 203] on span "Sign Out" at bounding box center [745, 205] width 56 height 19
